Goal: Task Accomplishment & Management: Manage account settings

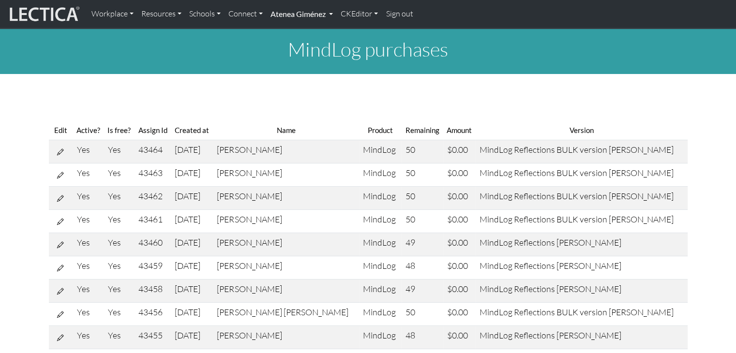
drag, startPoint x: 0, startPoint y: 0, endPoint x: 297, endPoint y: 5, distance: 296.7
click at [297, 5] on link "Atenea Giménez" at bounding box center [302, 14] width 70 height 20
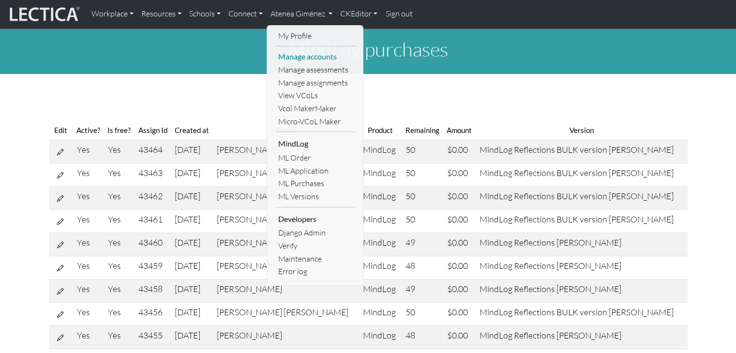
click at [300, 57] on link "Manage accounts" at bounding box center [316, 56] width 80 height 13
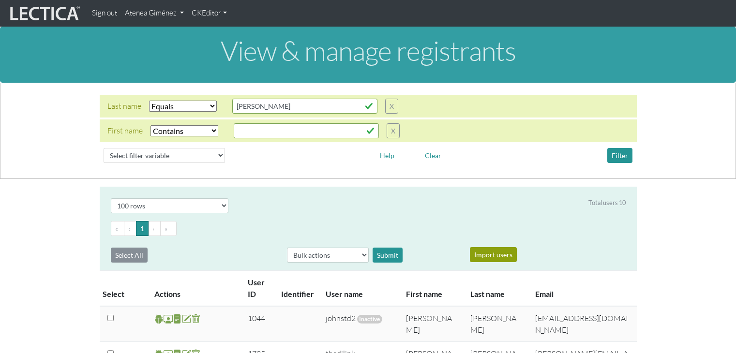
select select "iexact"
select select "icontains"
select select "100"
click at [279, 104] on input "Johnston" at bounding box center [304, 106] width 145 height 15
type input "J"
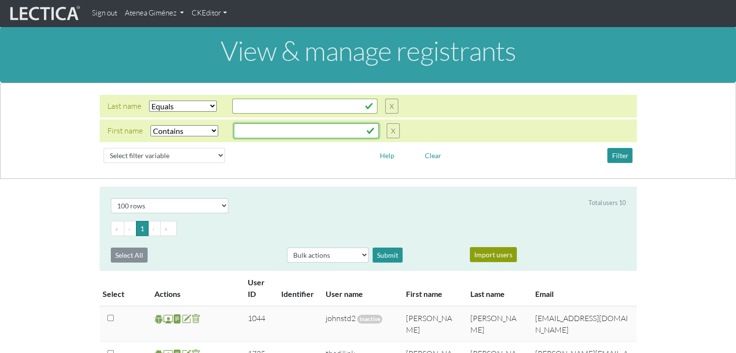
click at [277, 114] on input "text" at bounding box center [304, 106] width 145 height 15
click at [622, 152] on button "Filter" at bounding box center [619, 155] width 25 height 15
click at [297, 114] on input "Adrian" at bounding box center [304, 106] width 145 height 15
type input "Adrian"
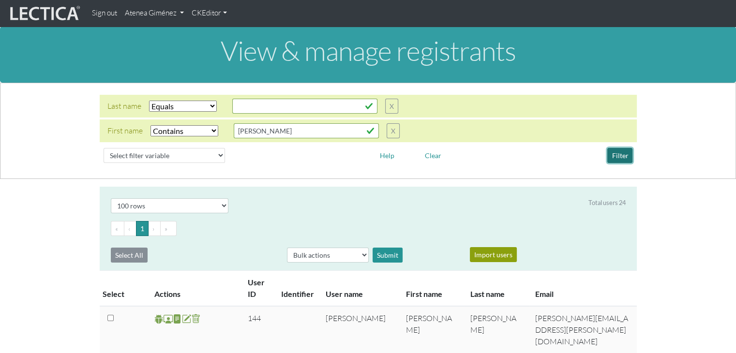
click at [613, 149] on button "Filter" at bounding box center [619, 155] width 25 height 15
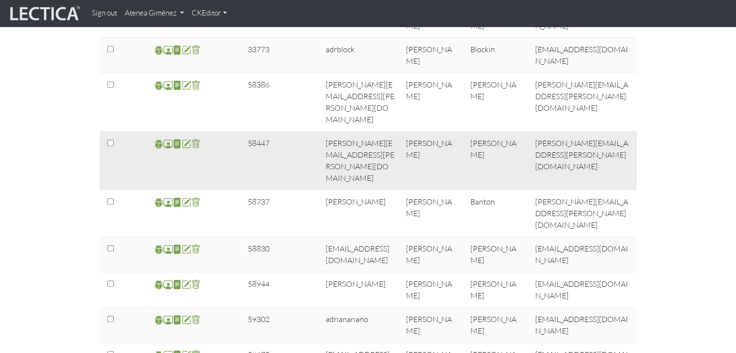
scroll to position [869, 0]
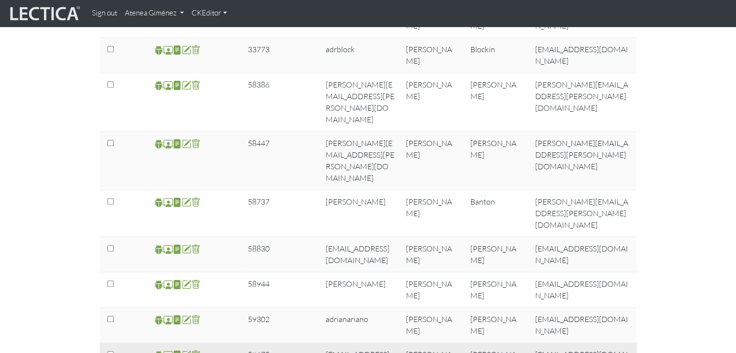
click at [159, 350] on span at bounding box center [158, 356] width 9 height 12
click at [170, 350] on span at bounding box center [168, 355] width 9 height 11
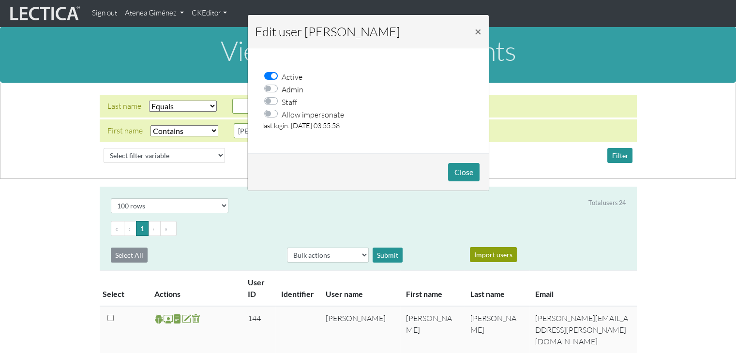
click at [282, 111] on label "Allow impersonate" at bounding box center [313, 114] width 62 height 13
click at [273, 111] on input "Allow impersonate" at bounding box center [274, 113] width 8 height 10
checkbox input "true"
click at [455, 168] on button "Close" at bounding box center [463, 172] width 31 height 18
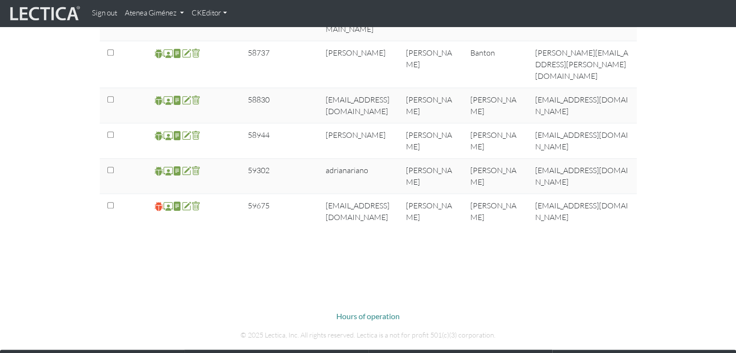
scroll to position [873, 0]
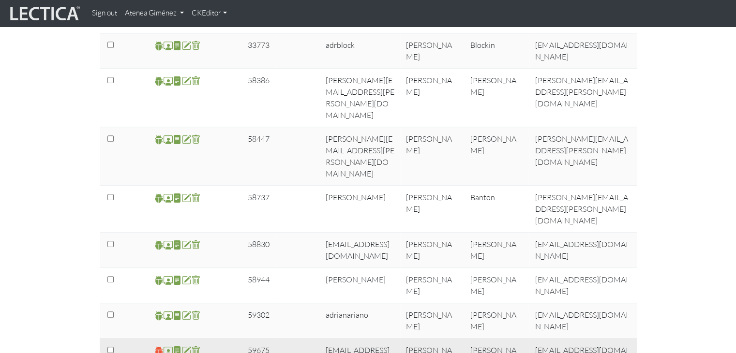
click at [159, 346] on span at bounding box center [158, 351] width 9 height 11
